Goal: Find specific page/section: Find specific page/section

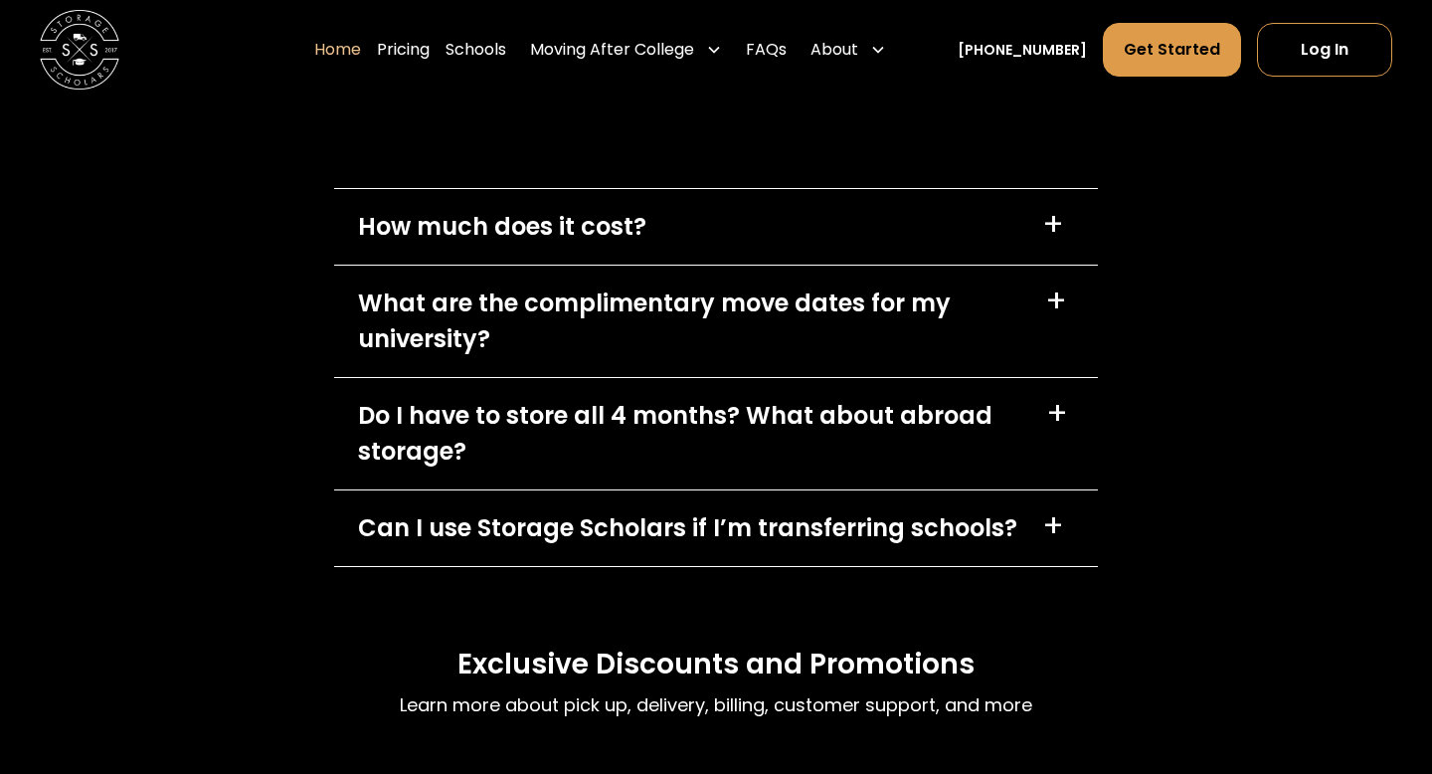
scroll to position [5627, 0]
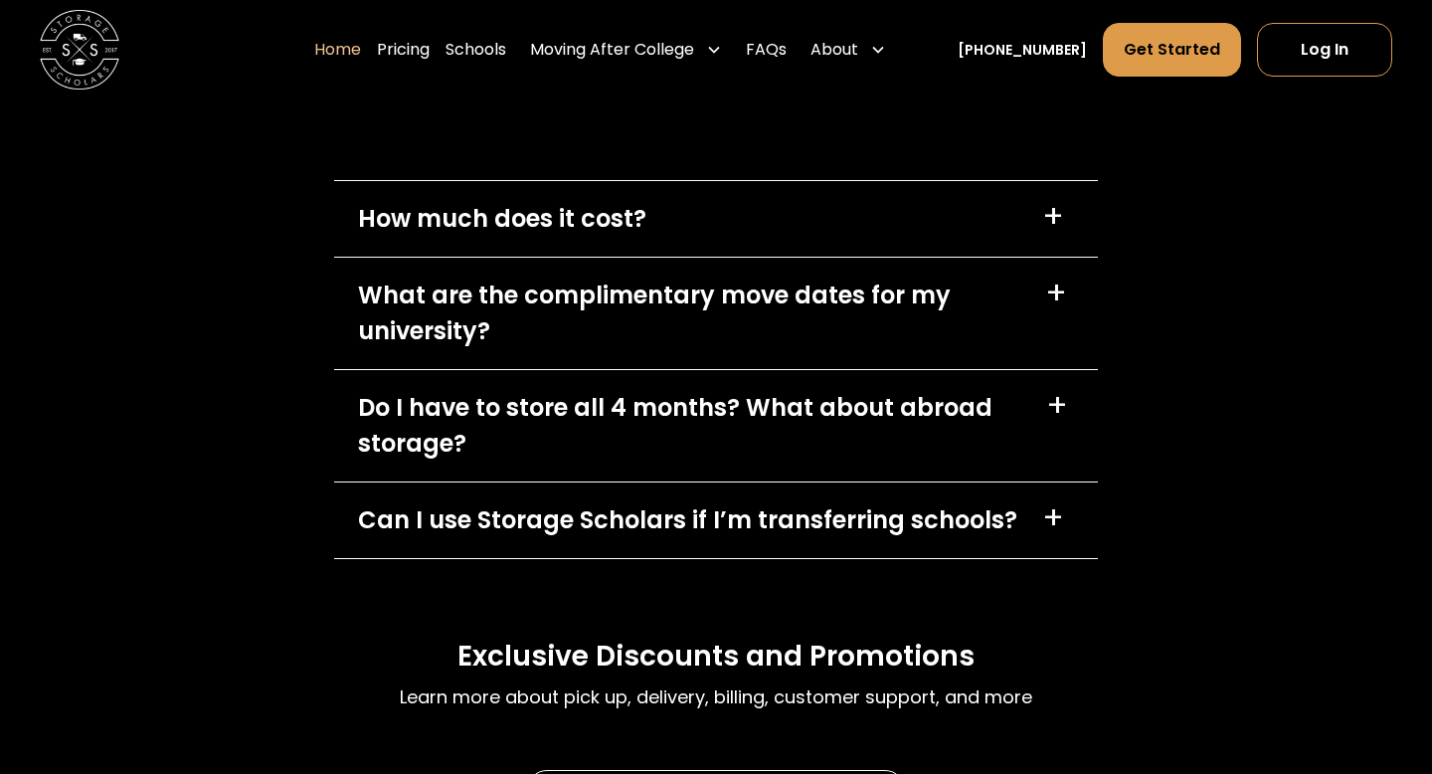
click at [1056, 299] on div "+" at bounding box center [1056, 293] width 22 height 32
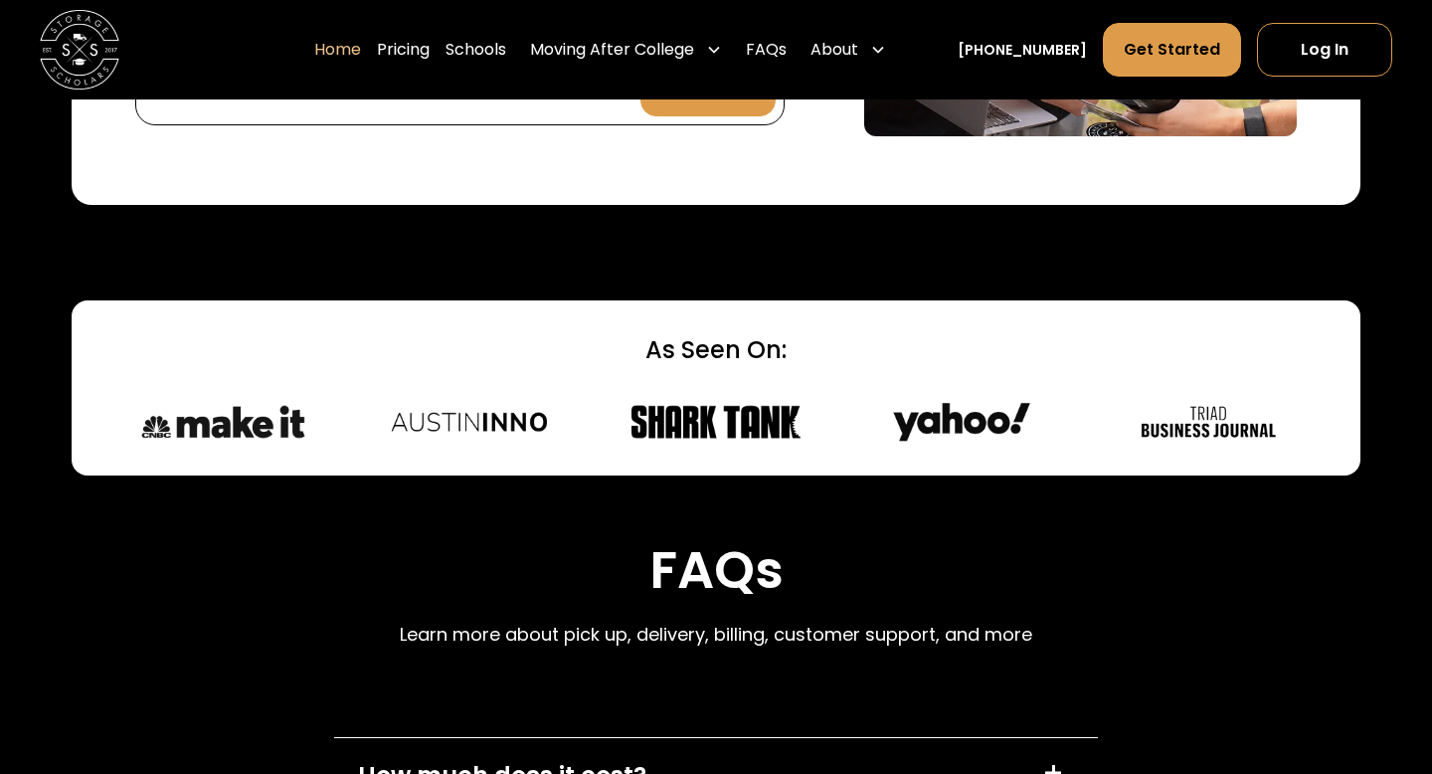
scroll to position [4897, 0]
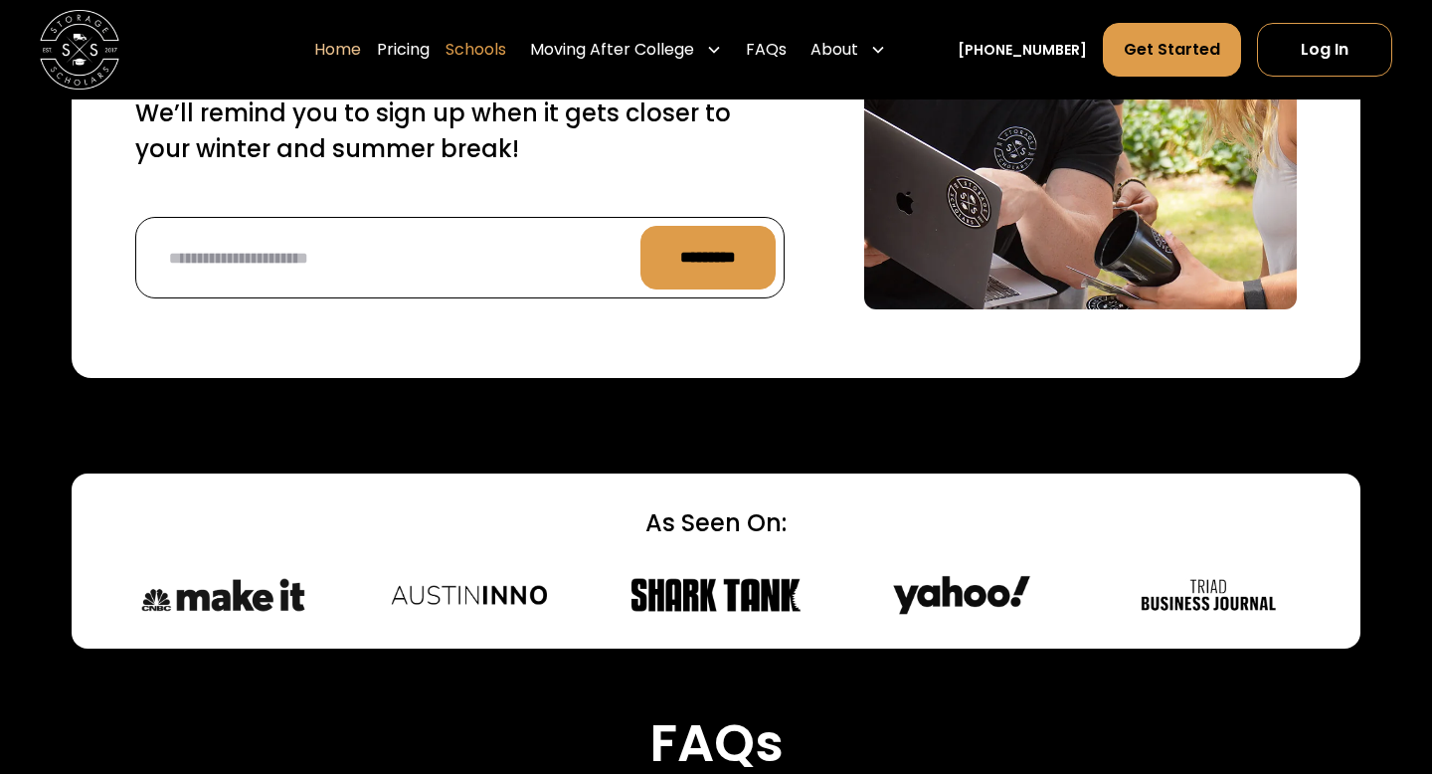
click at [504, 39] on link "Schools" at bounding box center [475, 50] width 61 height 56
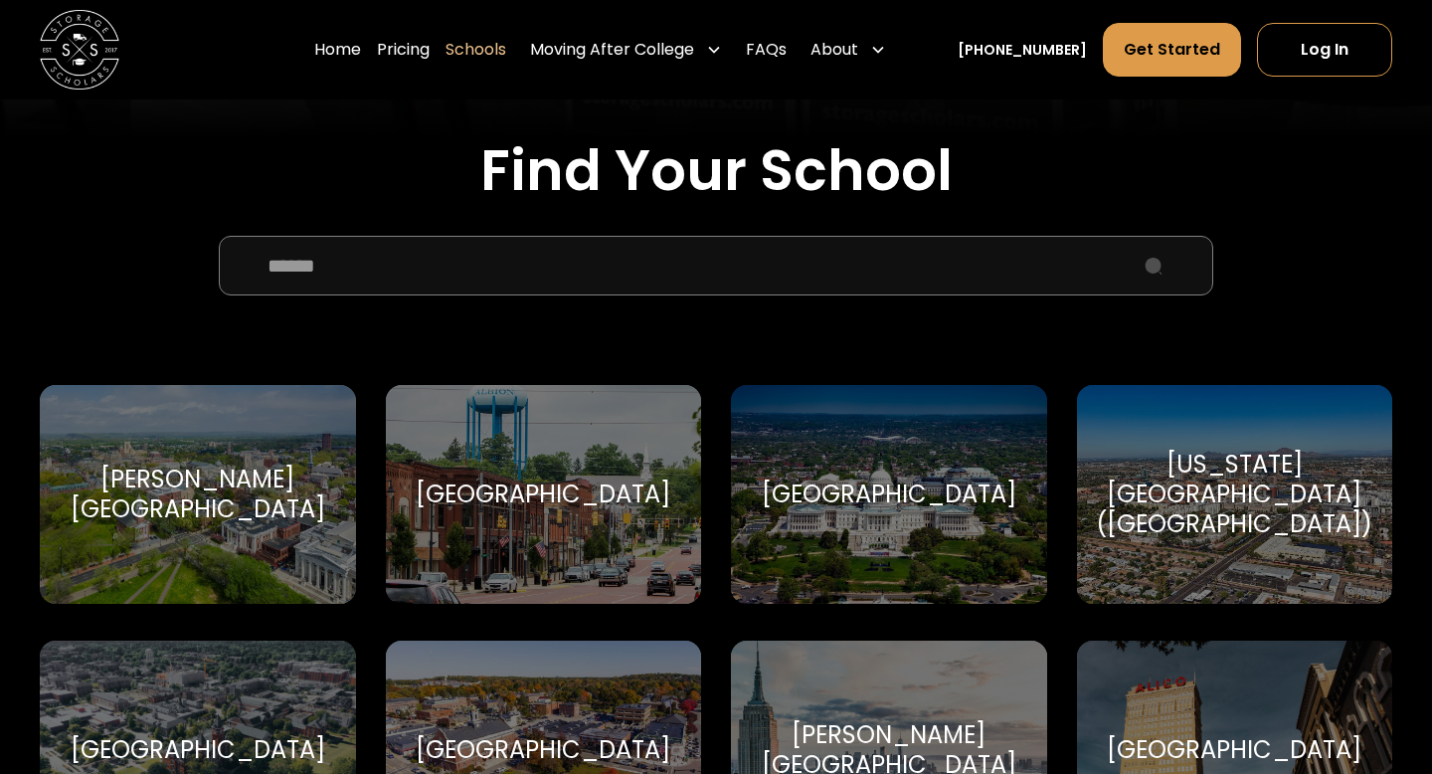
scroll to position [593, 0]
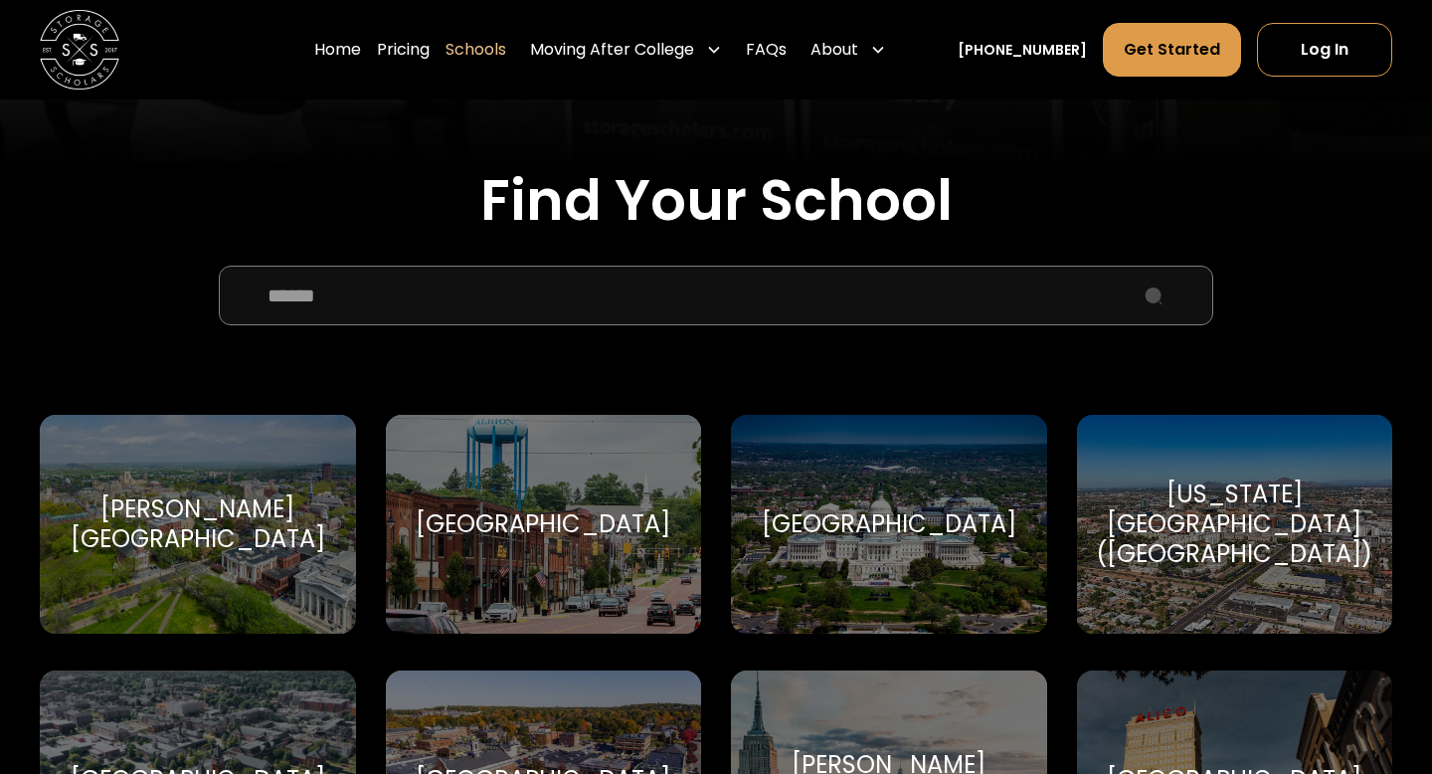
click at [726, 304] on input "School Select Form" at bounding box center [716, 296] width 994 height 60
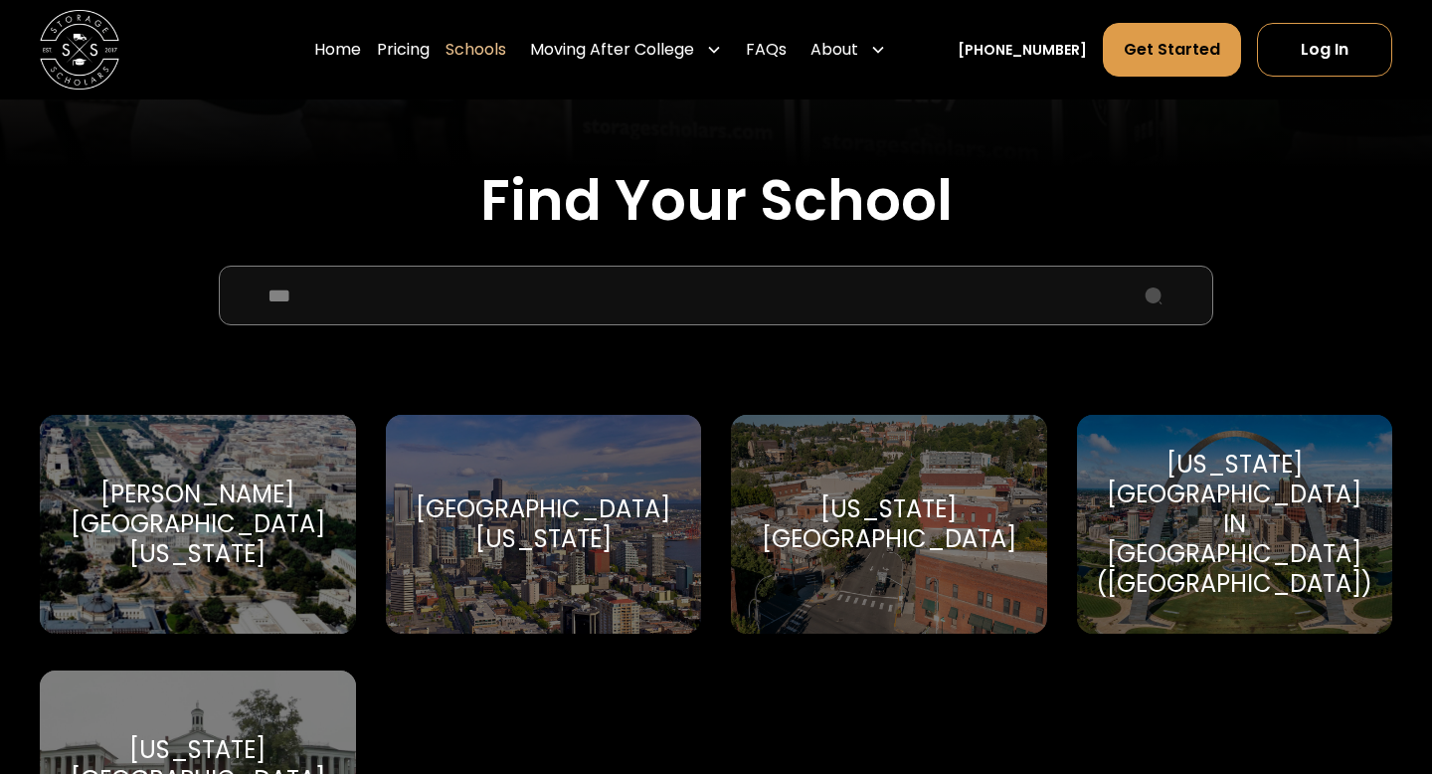
type input "***"
click at [896, 511] on div "Washington State University" at bounding box center [889, 524] width 268 height 60
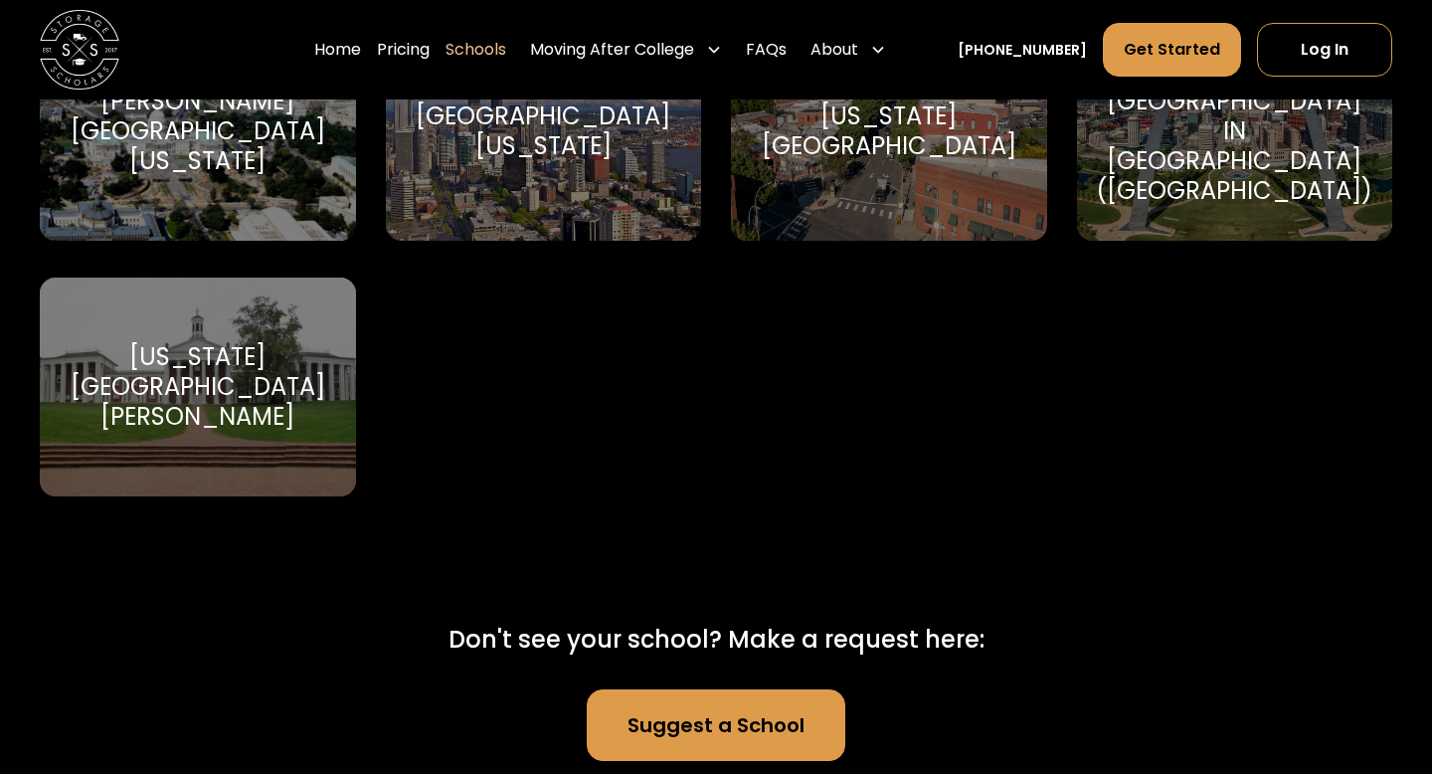
scroll to position [1019, 0]
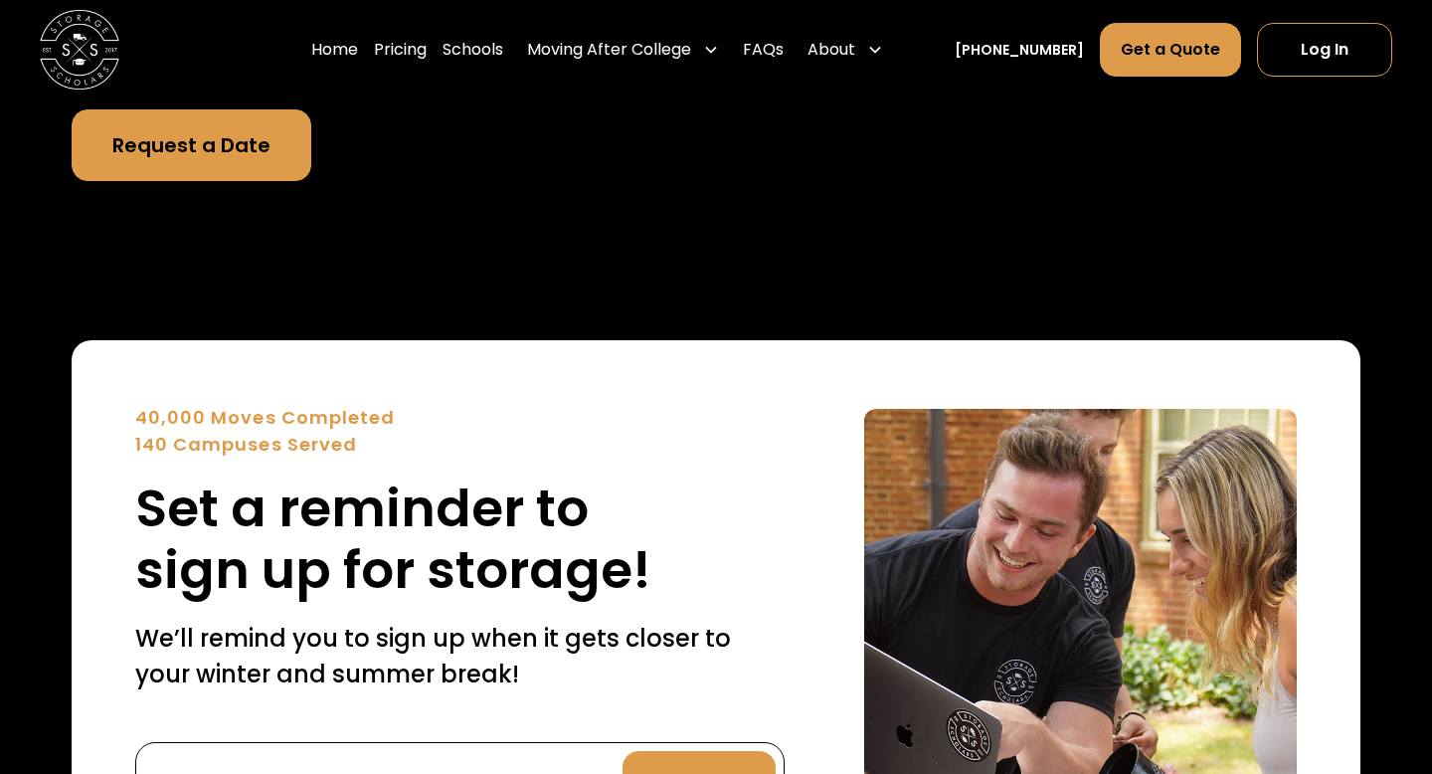
scroll to position [7311, 0]
